Goal: Check status: Check status

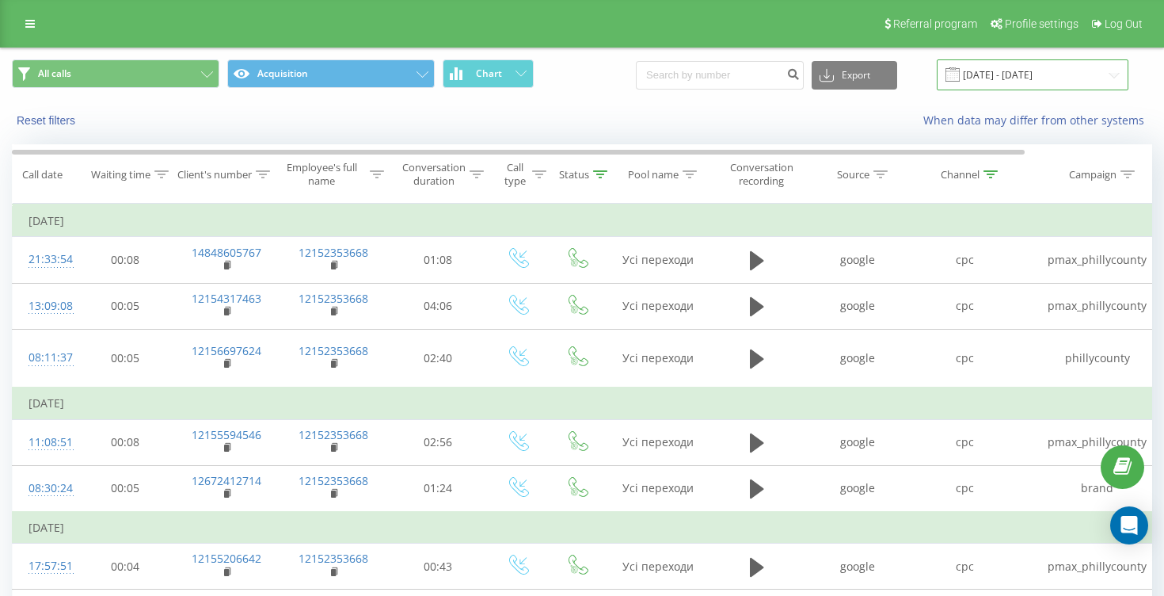
click at [1008, 74] on input "[DATE] - [DATE]" at bounding box center [1033, 74] width 192 height 31
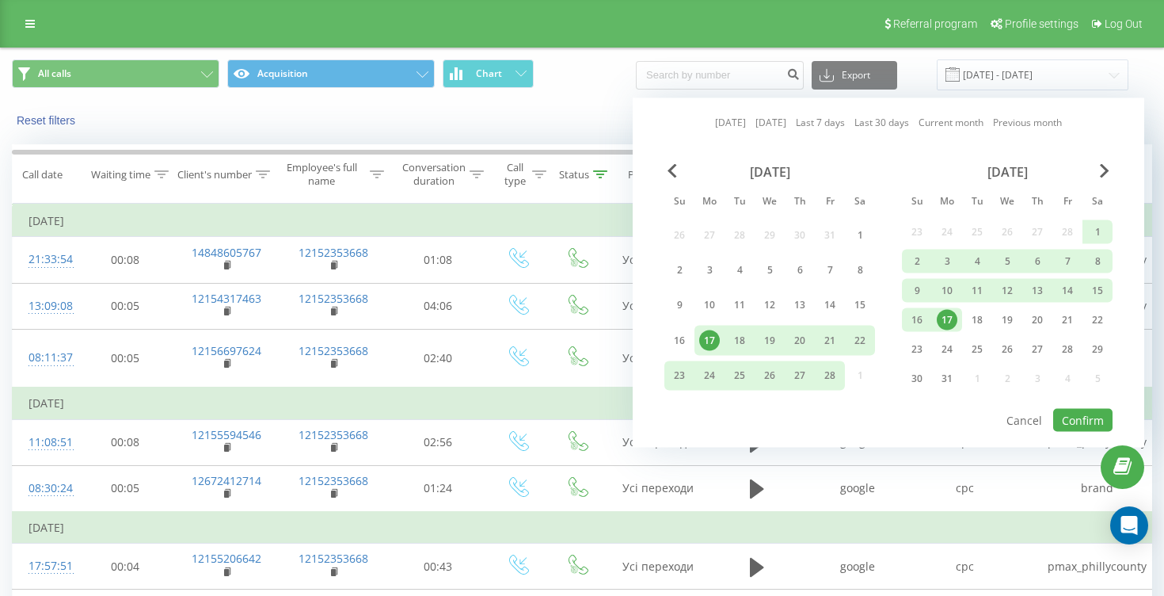
click at [834, 127] on link "Last 7 days" at bounding box center [820, 122] width 49 height 15
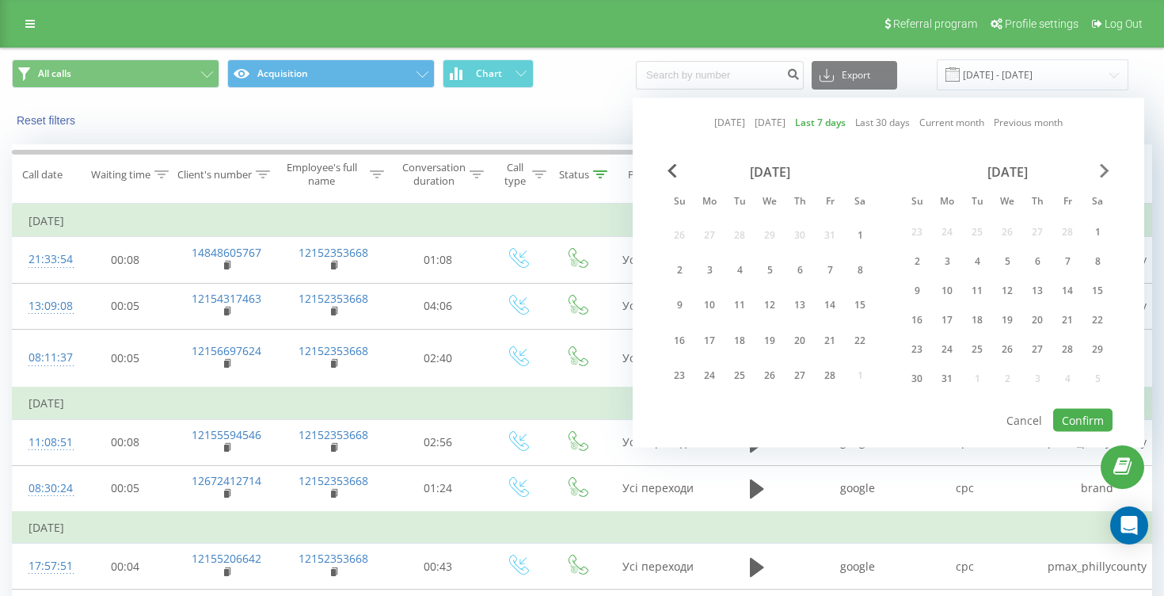
click at [1106, 169] on span "Next Month" at bounding box center [1105, 171] width 10 height 14
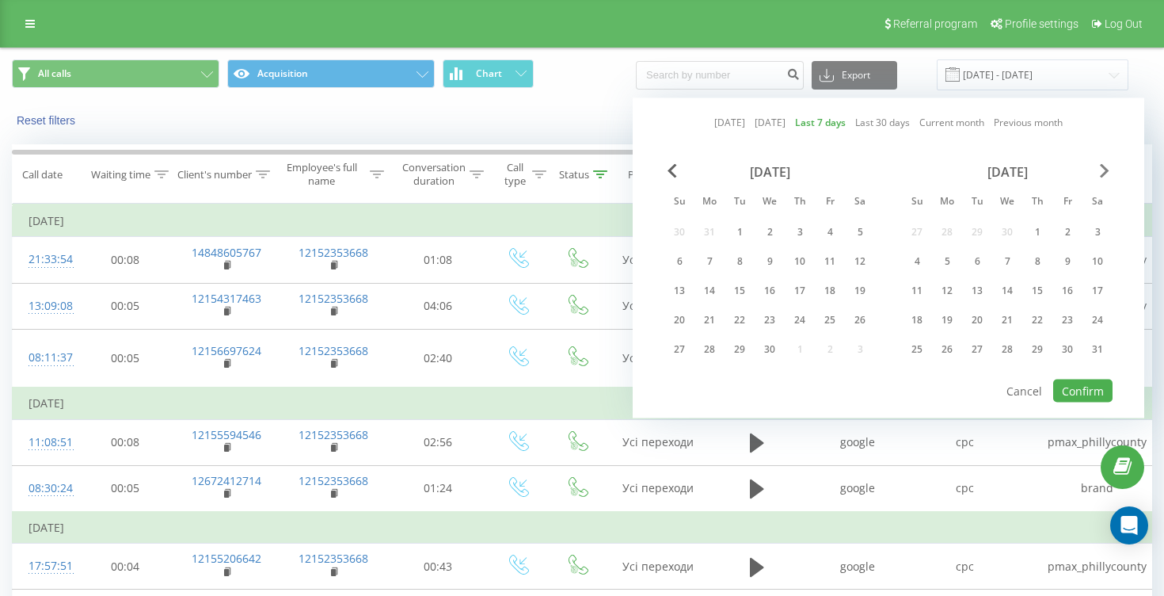
click at [1106, 169] on span "Next Month" at bounding box center [1105, 171] width 10 height 14
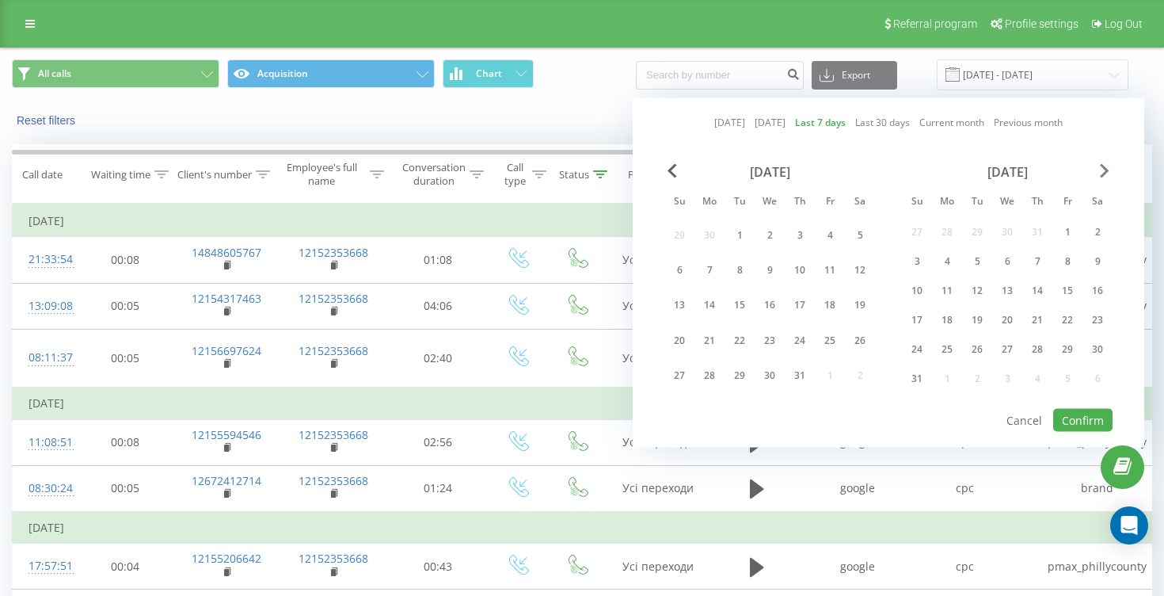
click at [1106, 169] on span "Next Month" at bounding box center [1105, 171] width 10 height 14
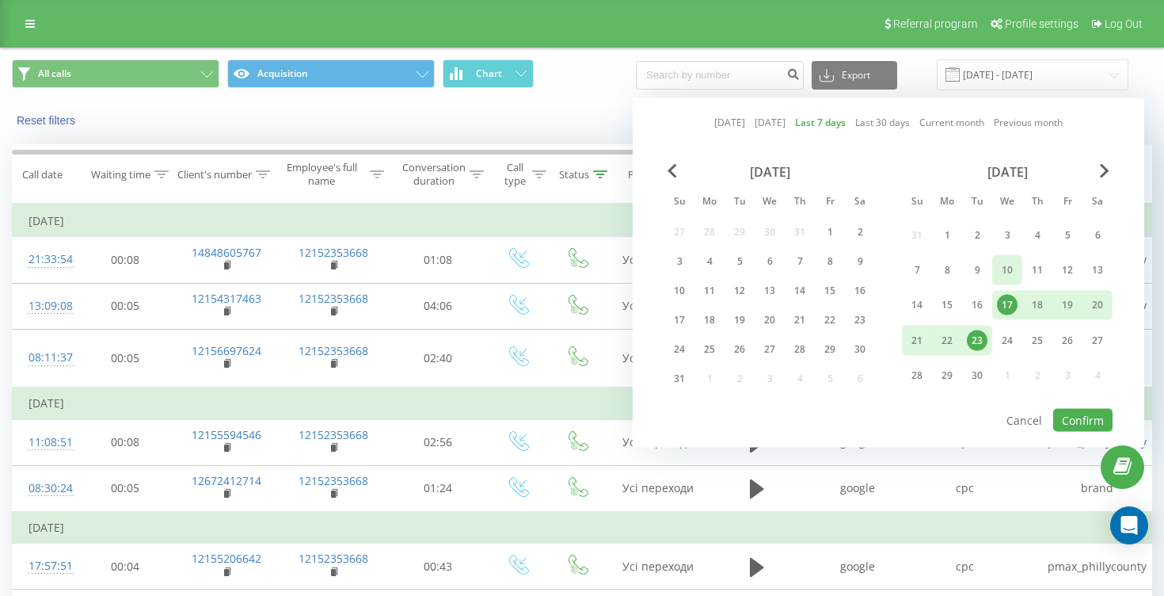
click at [1008, 267] on div "10" at bounding box center [1007, 270] width 21 height 21
click at [978, 339] on div "23" at bounding box center [977, 339] width 21 height 21
click at [1079, 417] on button "Confirm" at bounding box center [1082, 420] width 59 height 23
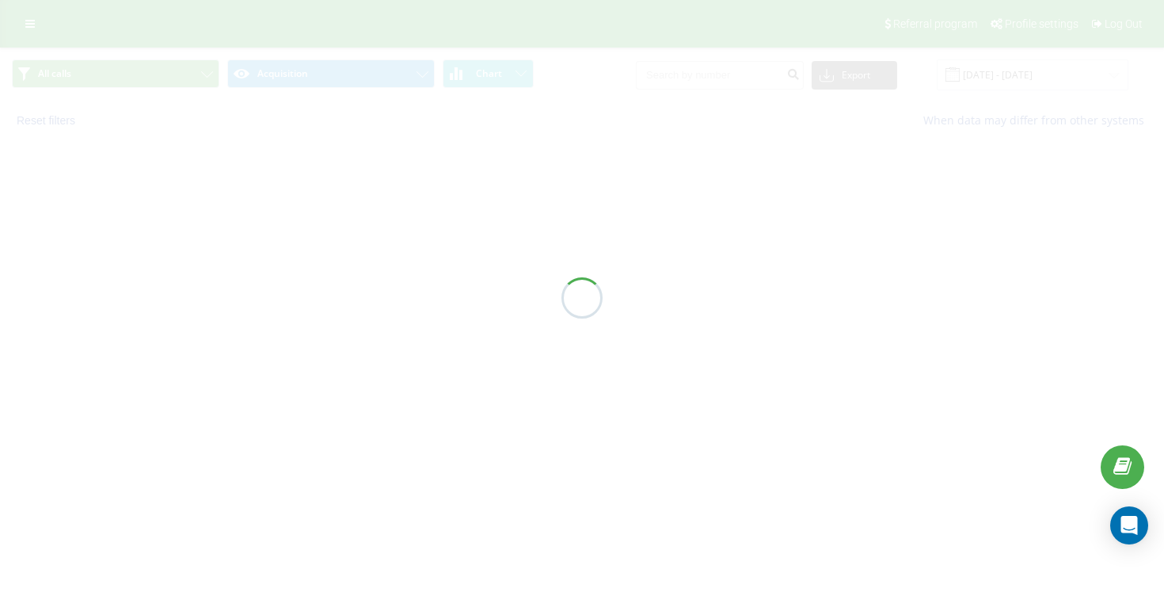
type input "[DATE] - [DATE]"
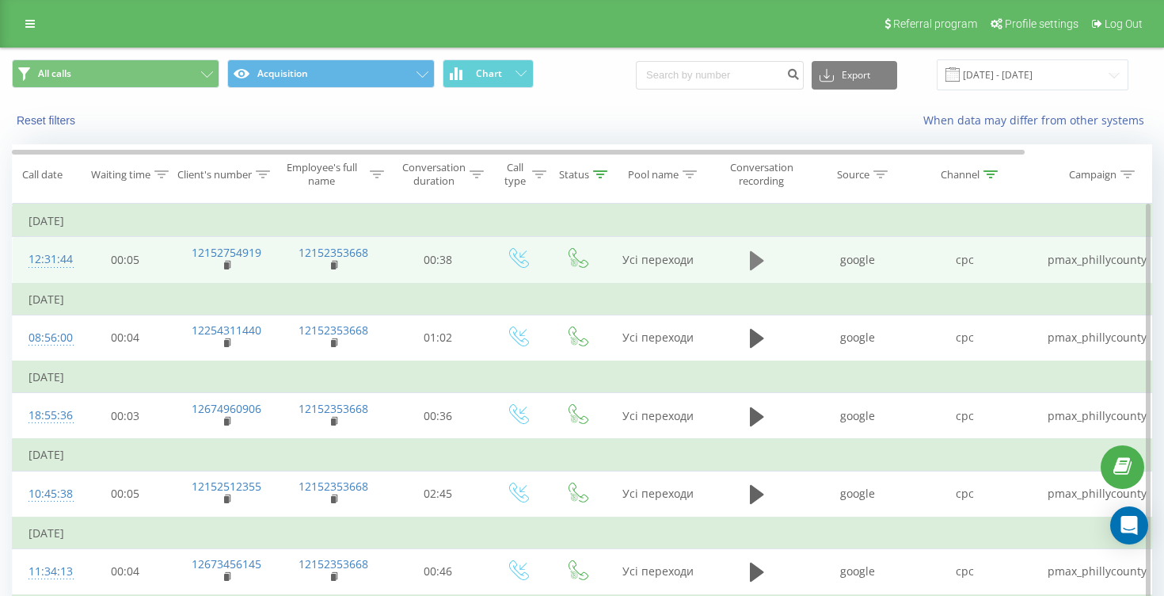
click at [747, 260] on button at bounding box center [757, 261] width 24 height 24
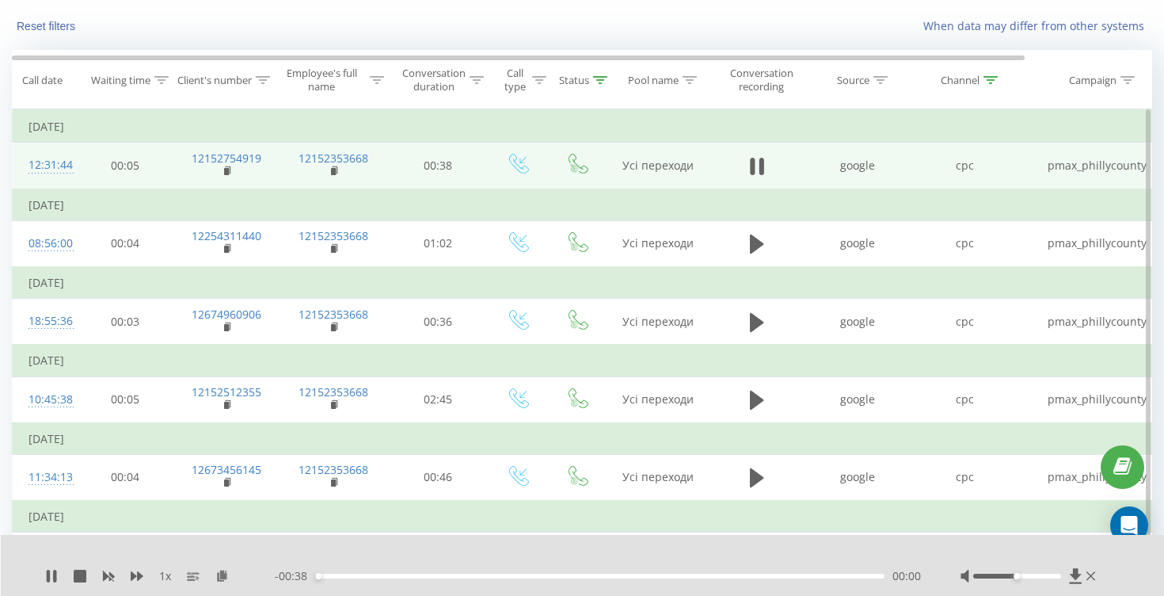
scroll to position [97, 0]
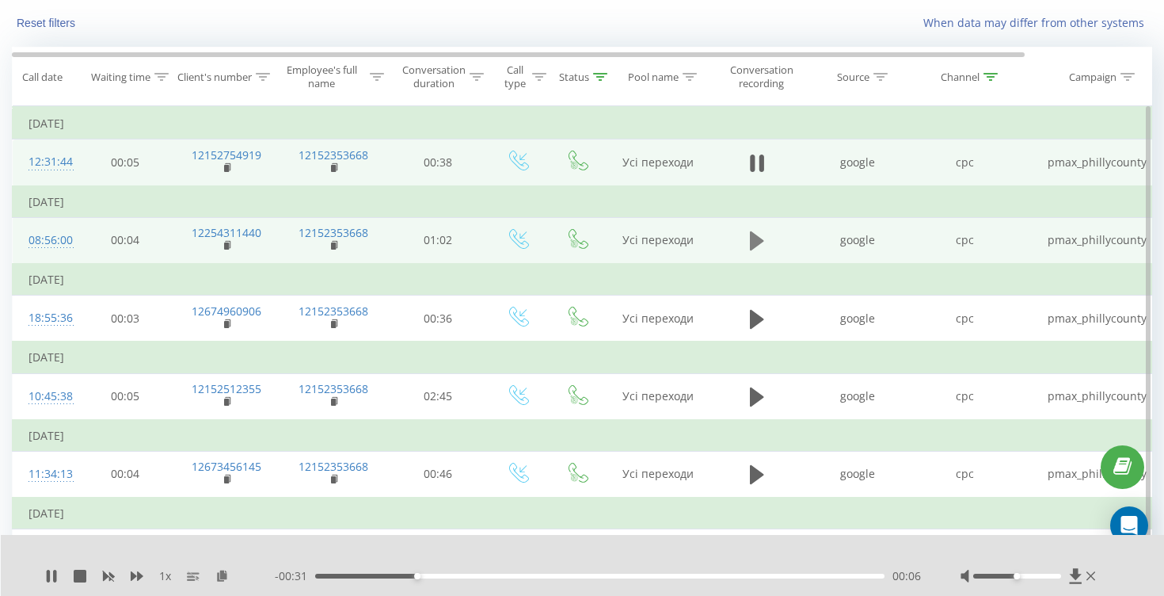
click at [761, 232] on icon at bounding box center [757, 241] width 14 height 22
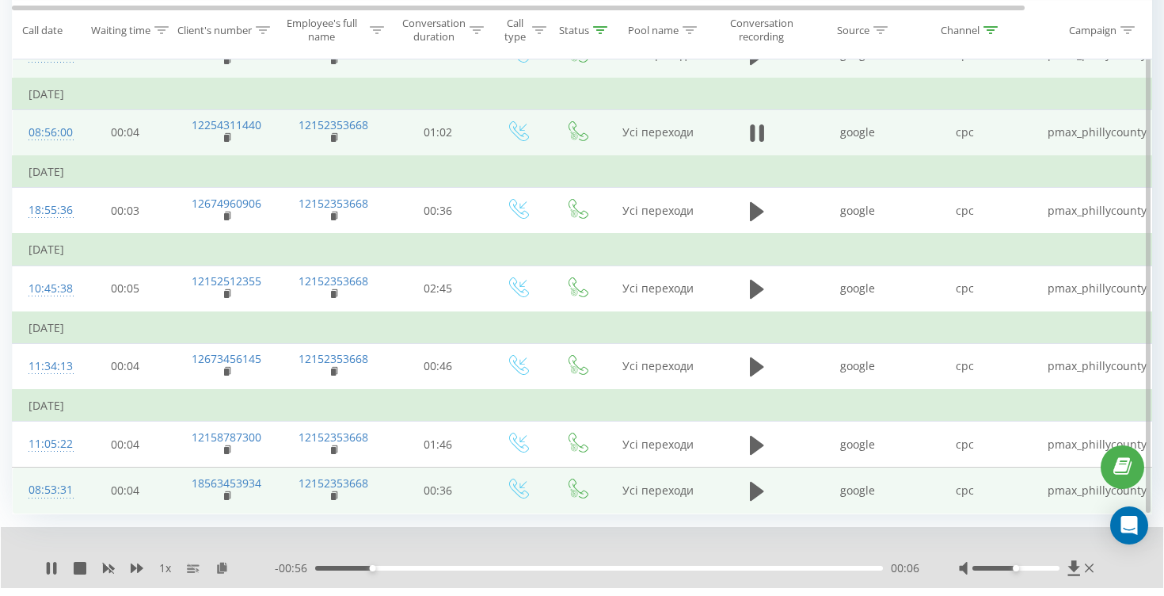
scroll to position [202, 0]
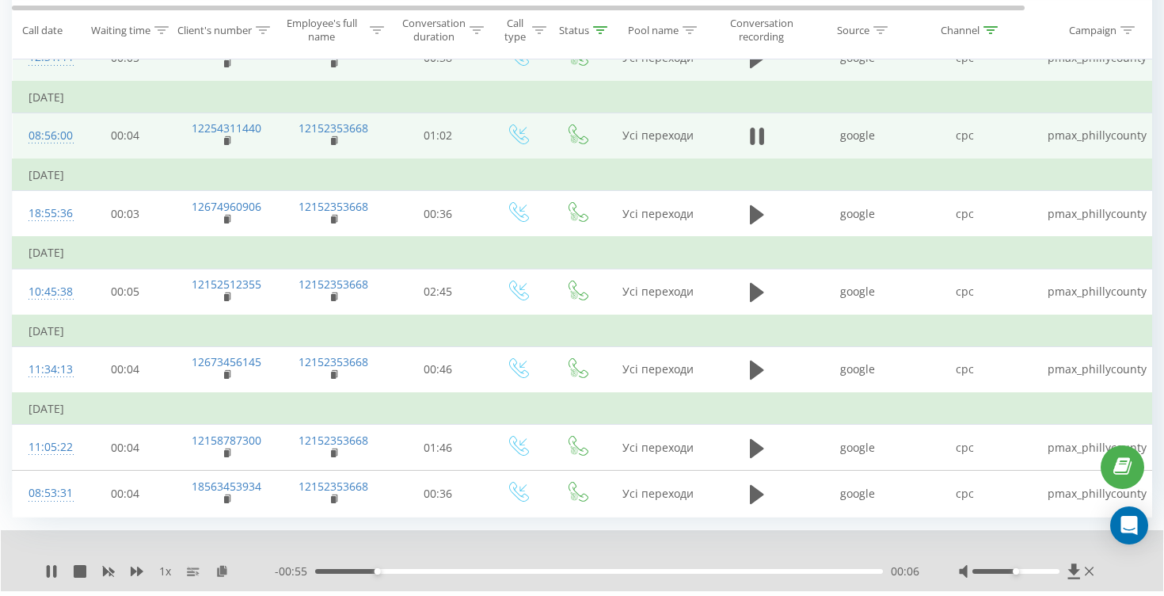
click at [486, 569] on div "00:06" at bounding box center [599, 571] width 568 height 5
drag, startPoint x: 1042, startPoint y: 570, endPoint x: 1074, endPoint y: 570, distance: 31.7
click at [1074, 570] on div at bounding box center [1028, 571] width 139 height 16
click at [592, 567] on div "- 00:40 00:22 00:22" at bounding box center [597, 571] width 645 height 16
click at [622, 572] on div "00:33" at bounding box center [599, 571] width 568 height 5
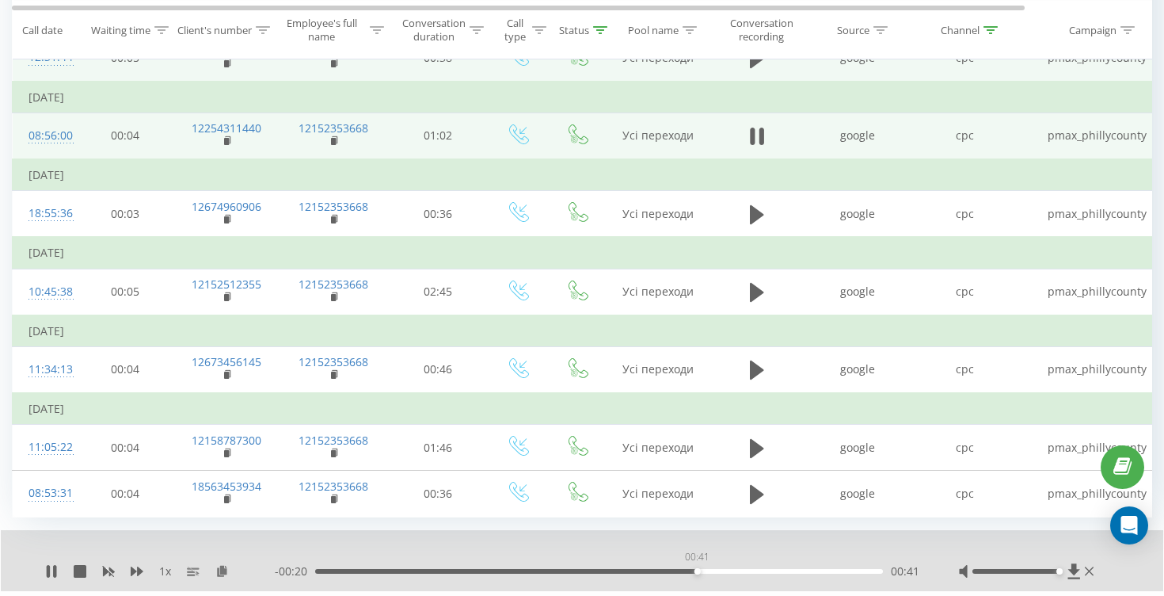
click at [697, 571] on div "00:41" at bounding box center [599, 571] width 568 height 5
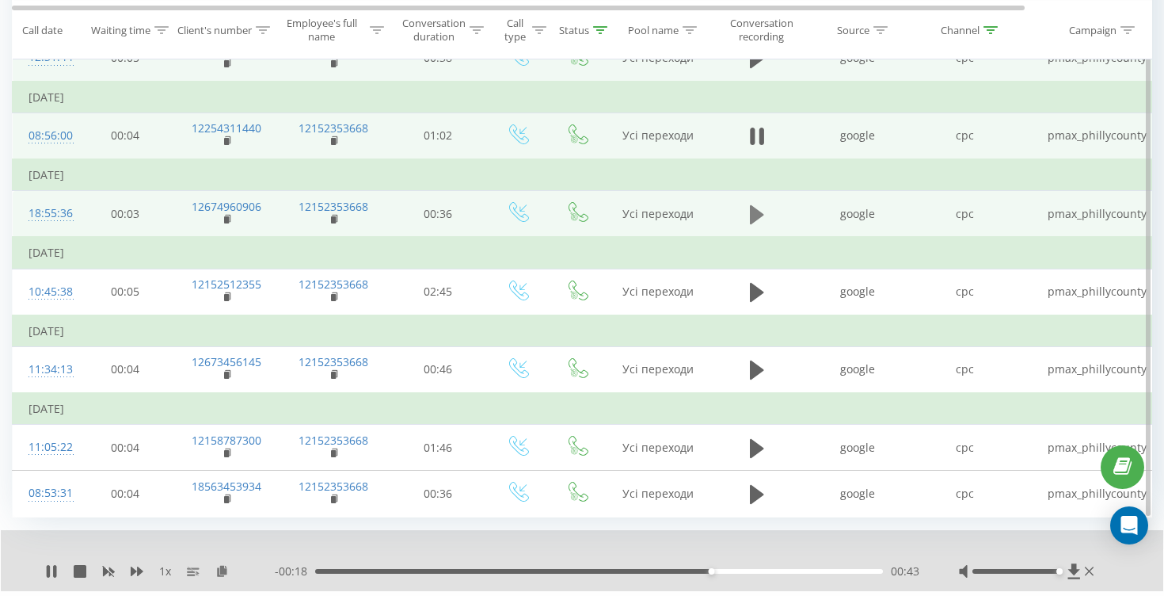
click at [755, 215] on icon at bounding box center [757, 213] width 14 height 19
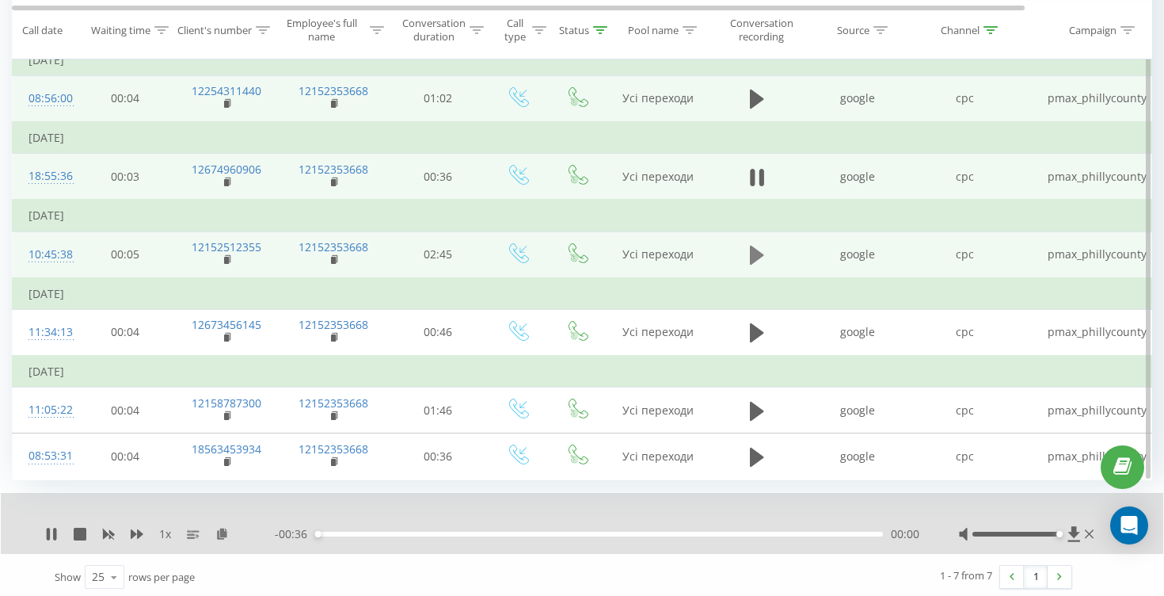
scroll to position [244, 0]
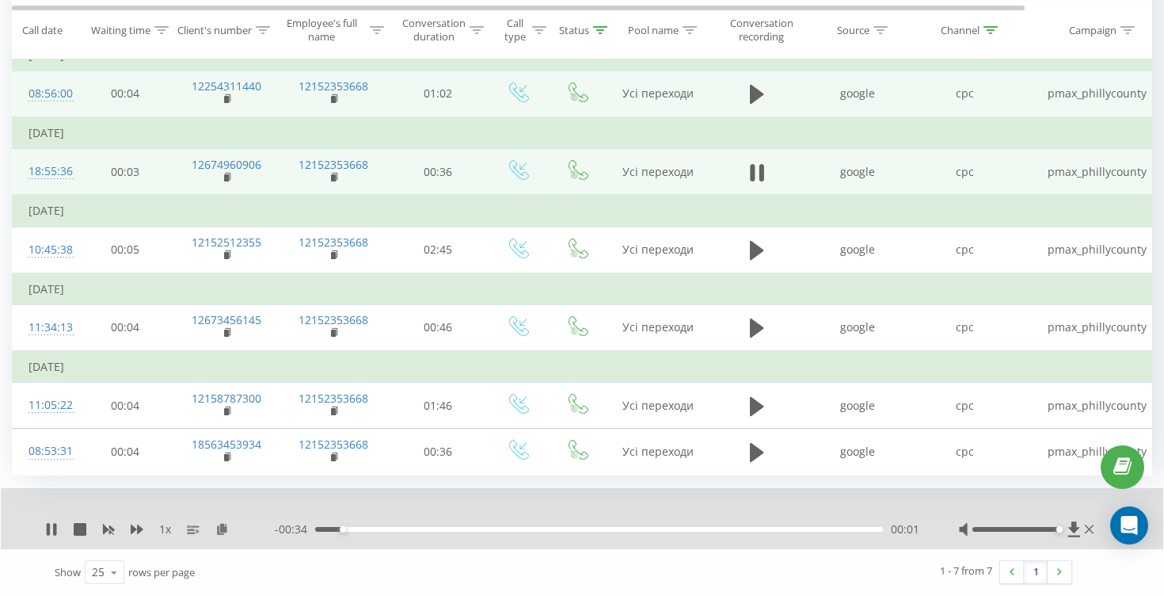
click at [473, 529] on div "00:01" at bounding box center [599, 529] width 568 height 5
click at [619, 529] on div "00:19" at bounding box center [599, 529] width 568 height 5
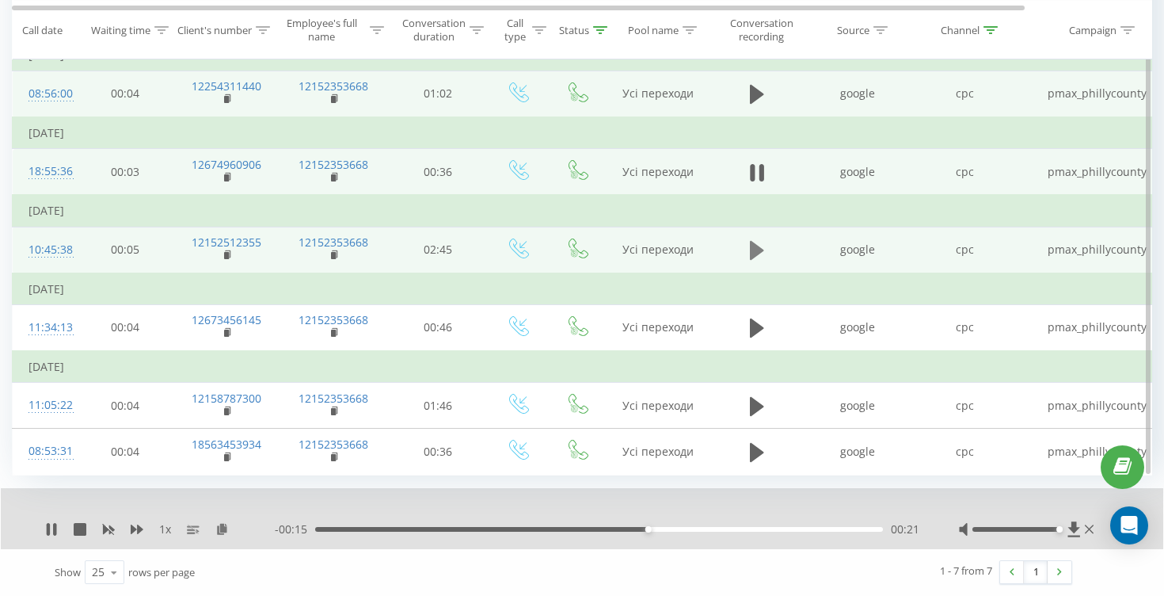
click at [757, 249] on icon at bounding box center [757, 250] width 14 height 19
click at [405, 529] on div "00:26" at bounding box center [599, 529] width 568 height 5
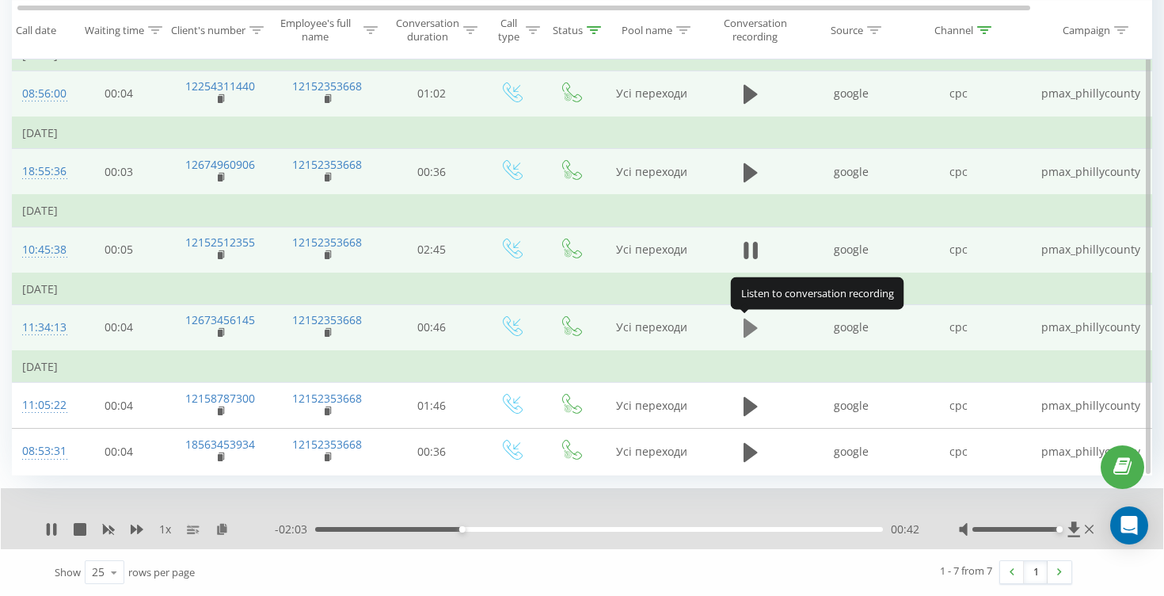
scroll to position [0, 0]
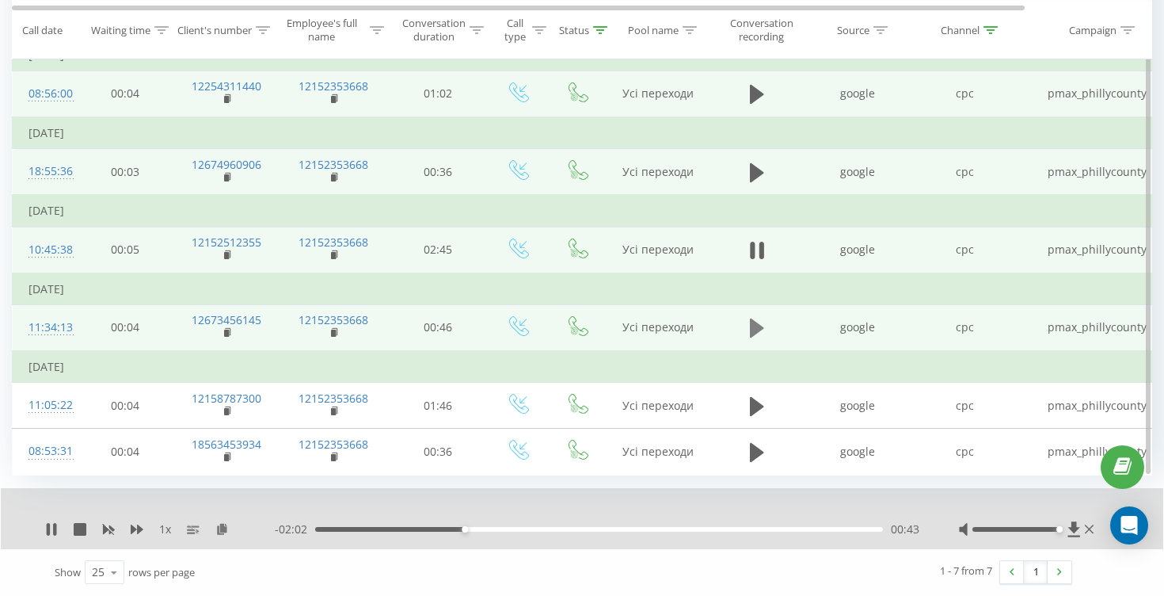
click at [758, 331] on icon at bounding box center [757, 327] width 14 height 19
click at [484, 527] on div "00:02" at bounding box center [599, 529] width 568 height 5
click at [620, 529] on div "00:15" at bounding box center [599, 529] width 568 height 5
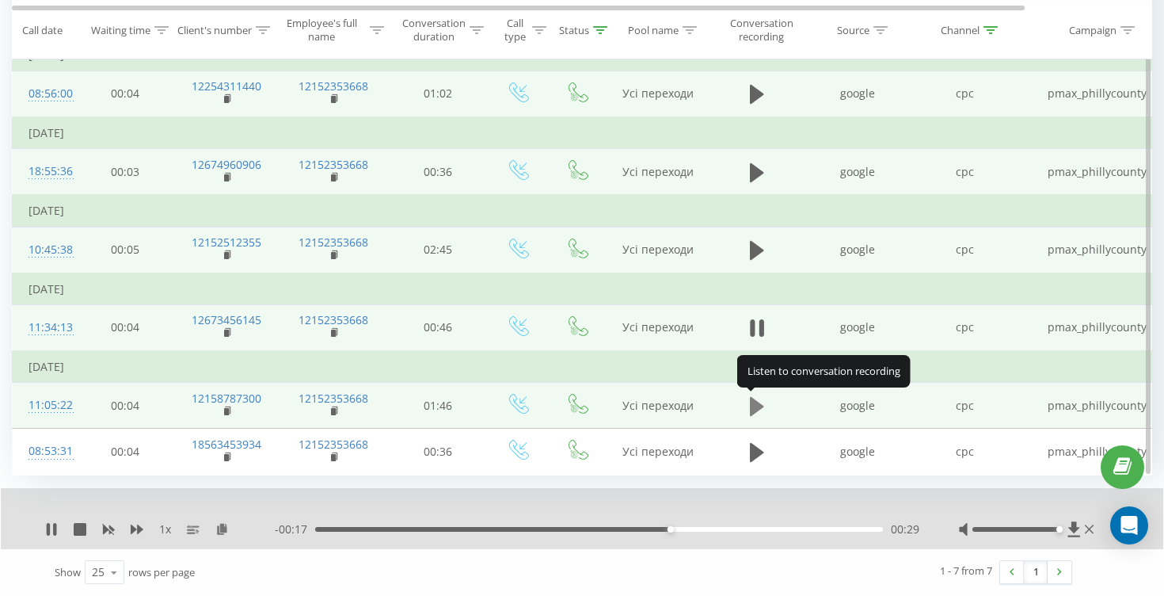
click at [755, 407] on icon at bounding box center [757, 406] width 14 height 19
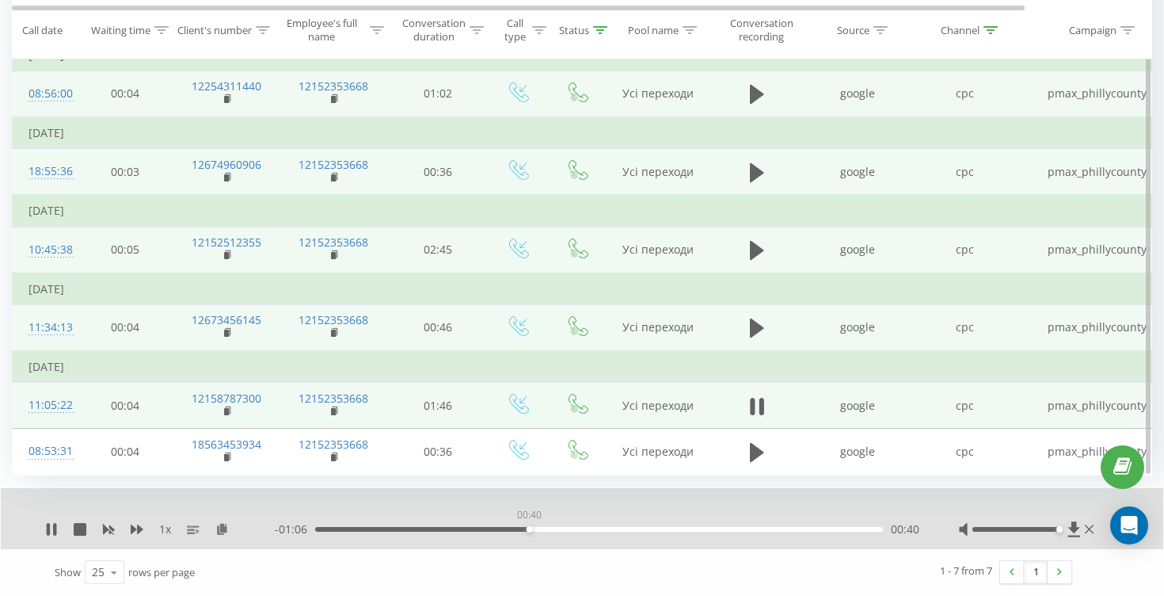
click at [529, 530] on div "00:40" at bounding box center [599, 529] width 568 height 5
click at [664, 531] on div "00:41" at bounding box center [599, 529] width 568 height 5
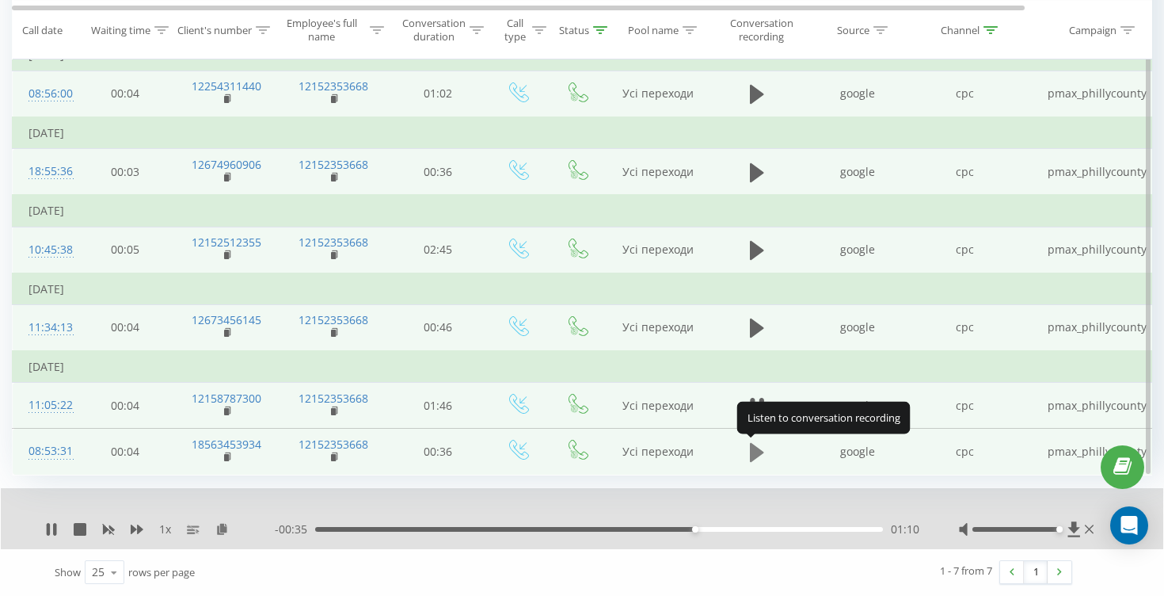
click at [755, 451] on icon at bounding box center [757, 452] width 14 height 19
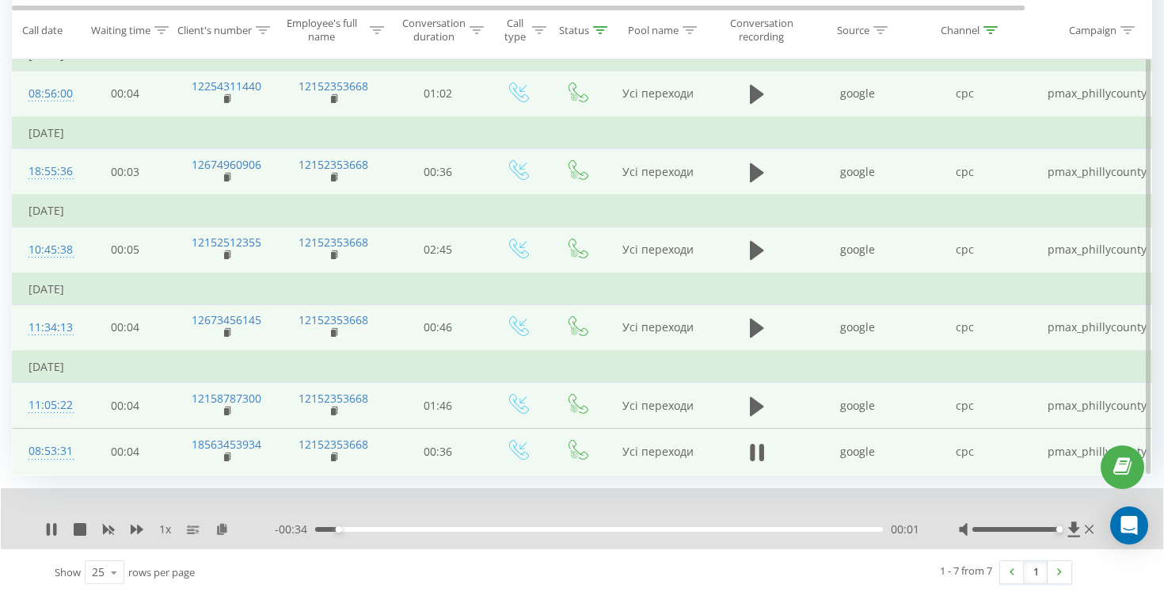
click at [559, 531] on div "- 00:34 00:01 00:01" at bounding box center [597, 529] width 645 height 16
click at [568, 527] on div "00:02" at bounding box center [599, 529] width 568 height 5
click at [641, 531] on div "00:17" at bounding box center [599, 529] width 568 height 5
